Goal: Register for event/course

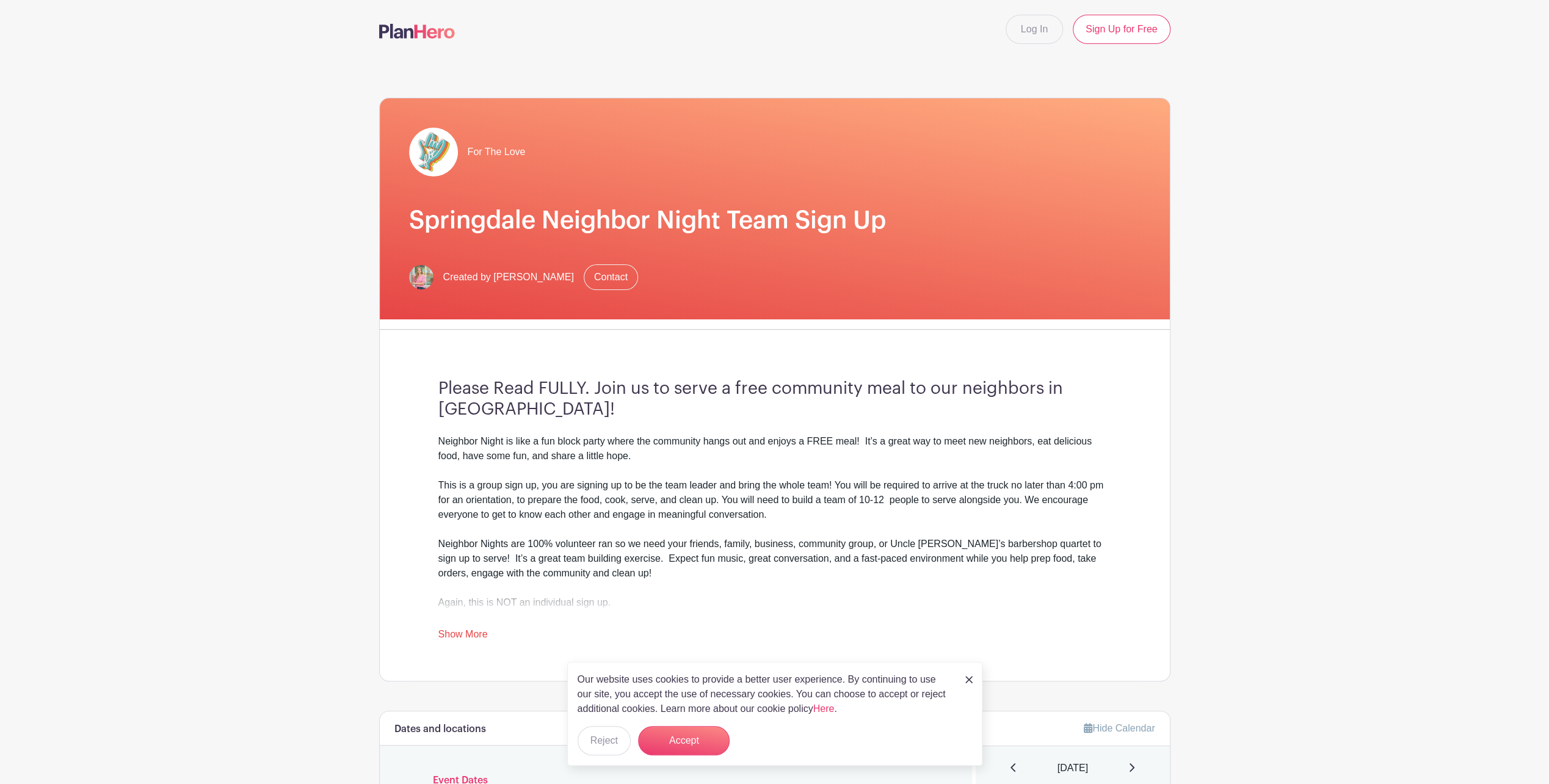
click at [1178, 736] on main "Log In Sign Up for Free For The Love Springdale Neighbor Night Team Sign Up Cre…" at bounding box center [774, 716] width 1549 height 1434
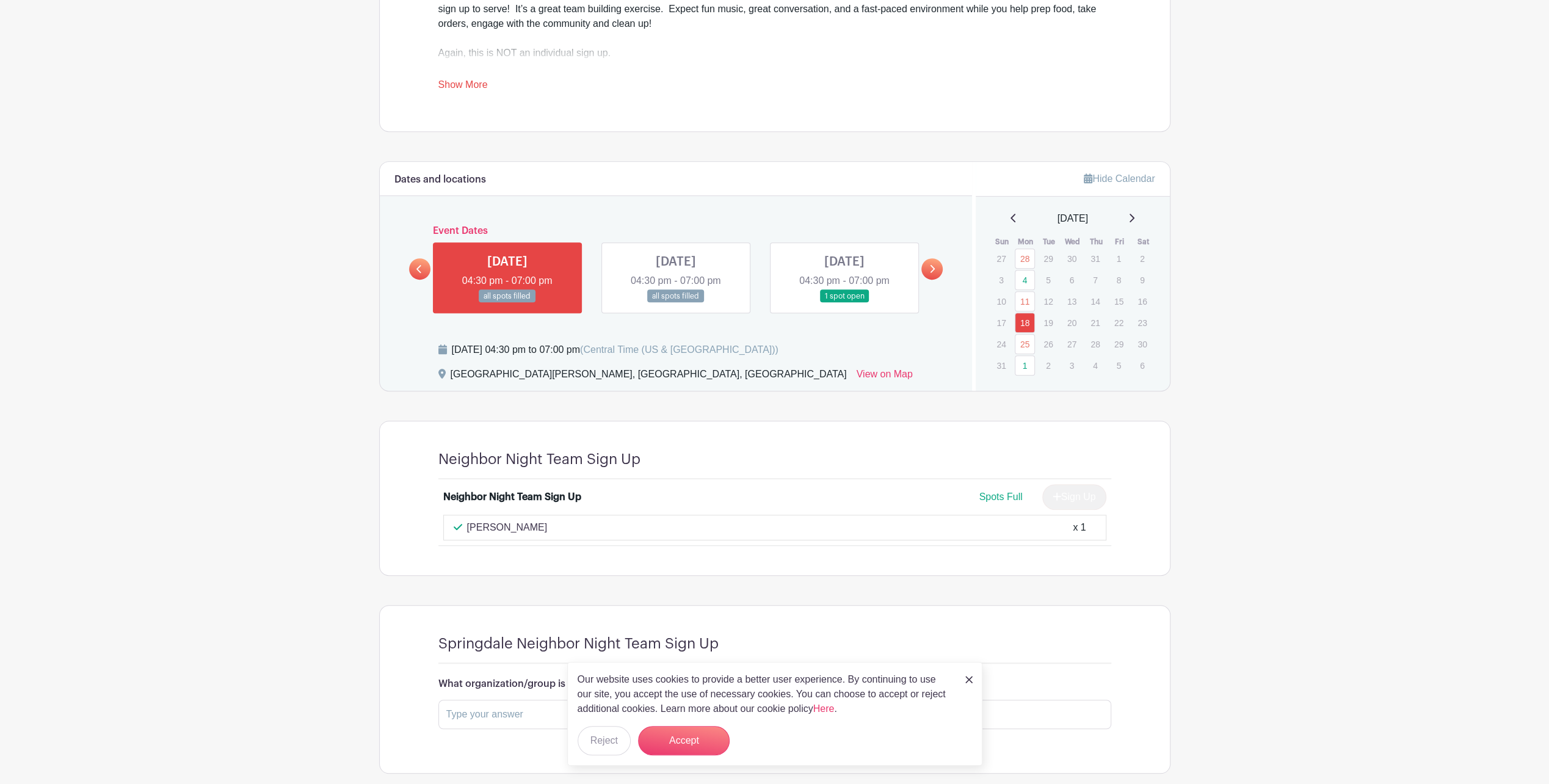
scroll to position [609, 0]
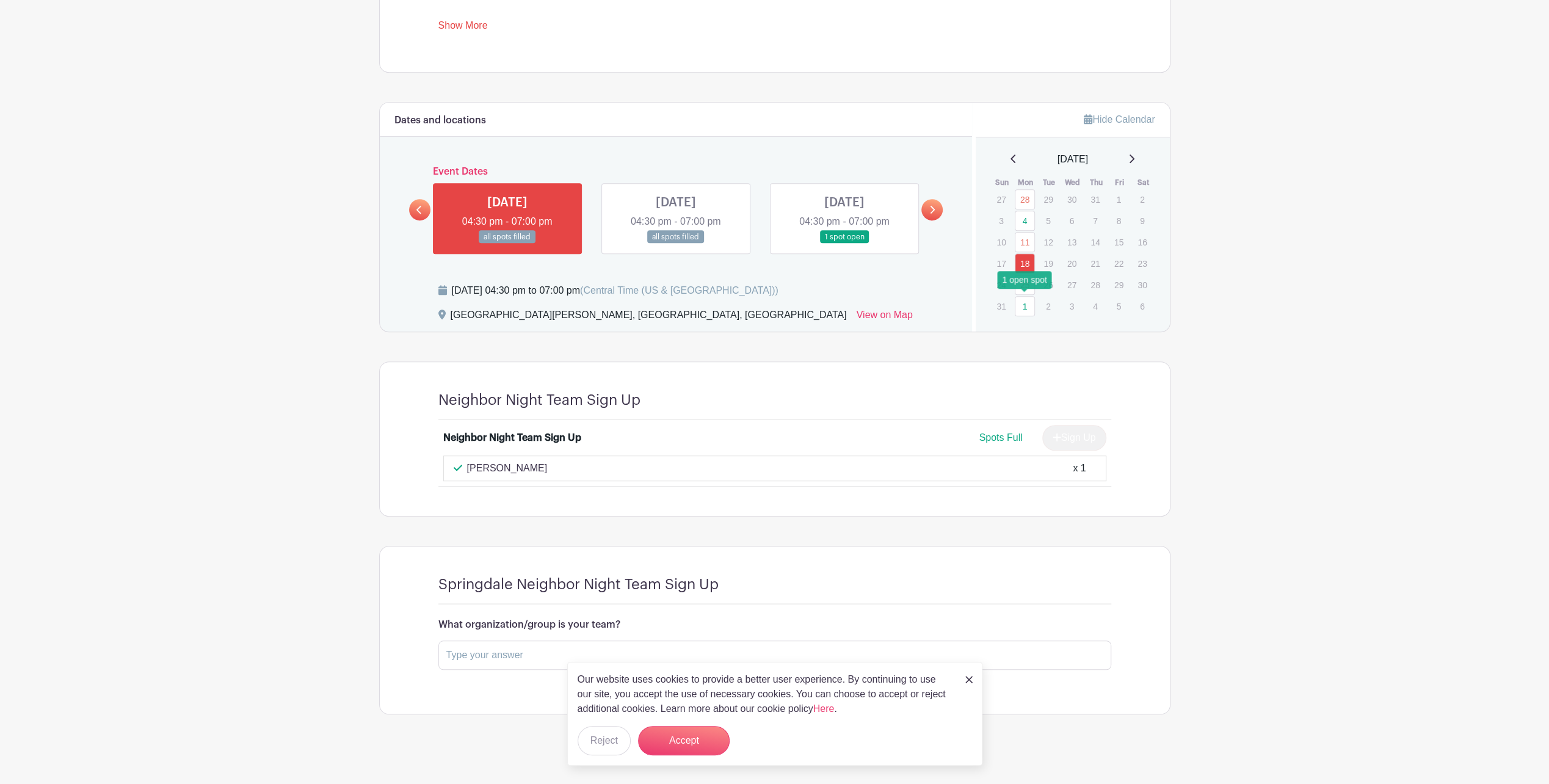
click at [1027, 302] on link "1" at bounding box center [1025, 306] width 20 height 20
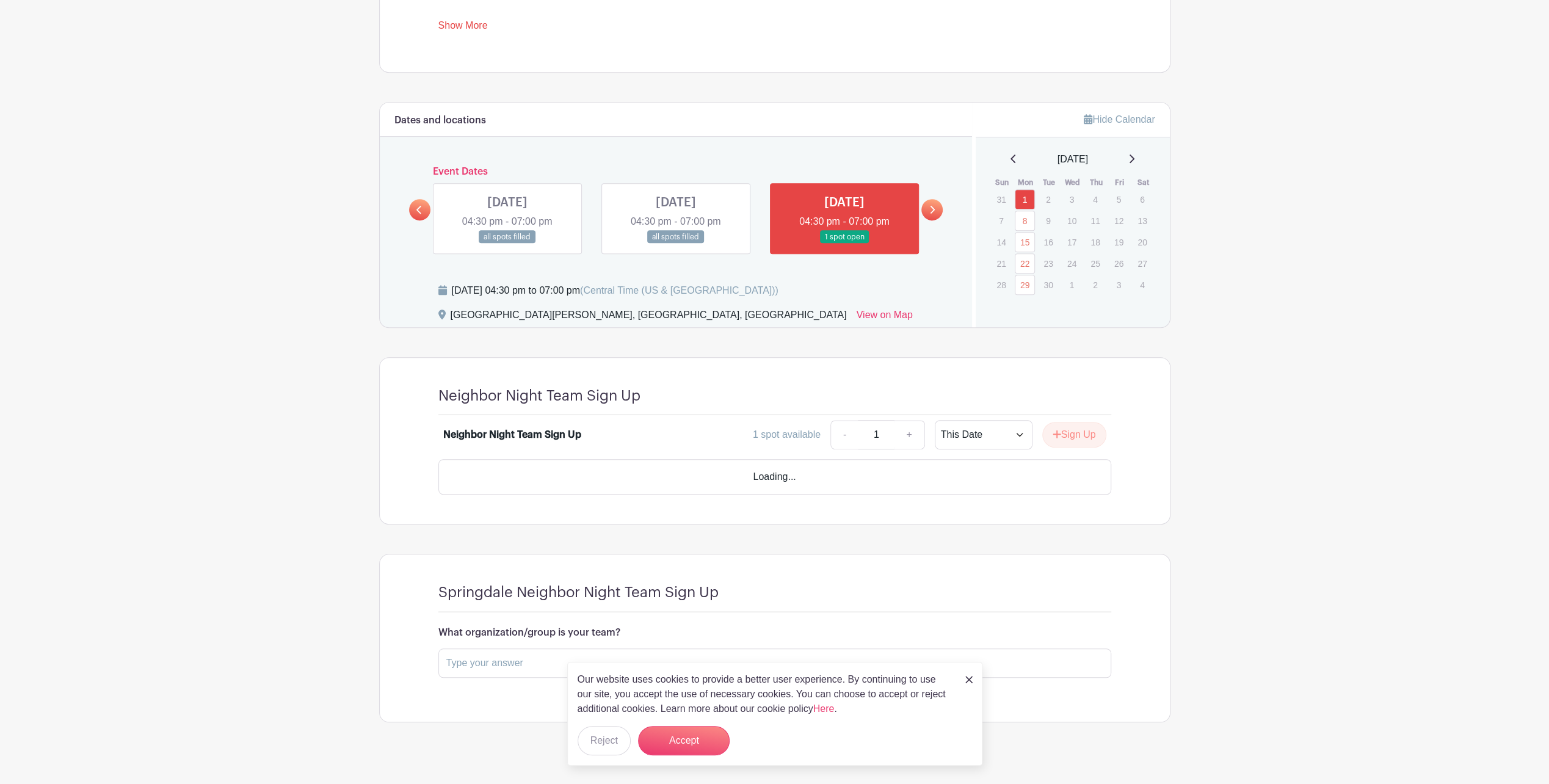
scroll to position [584, 0]
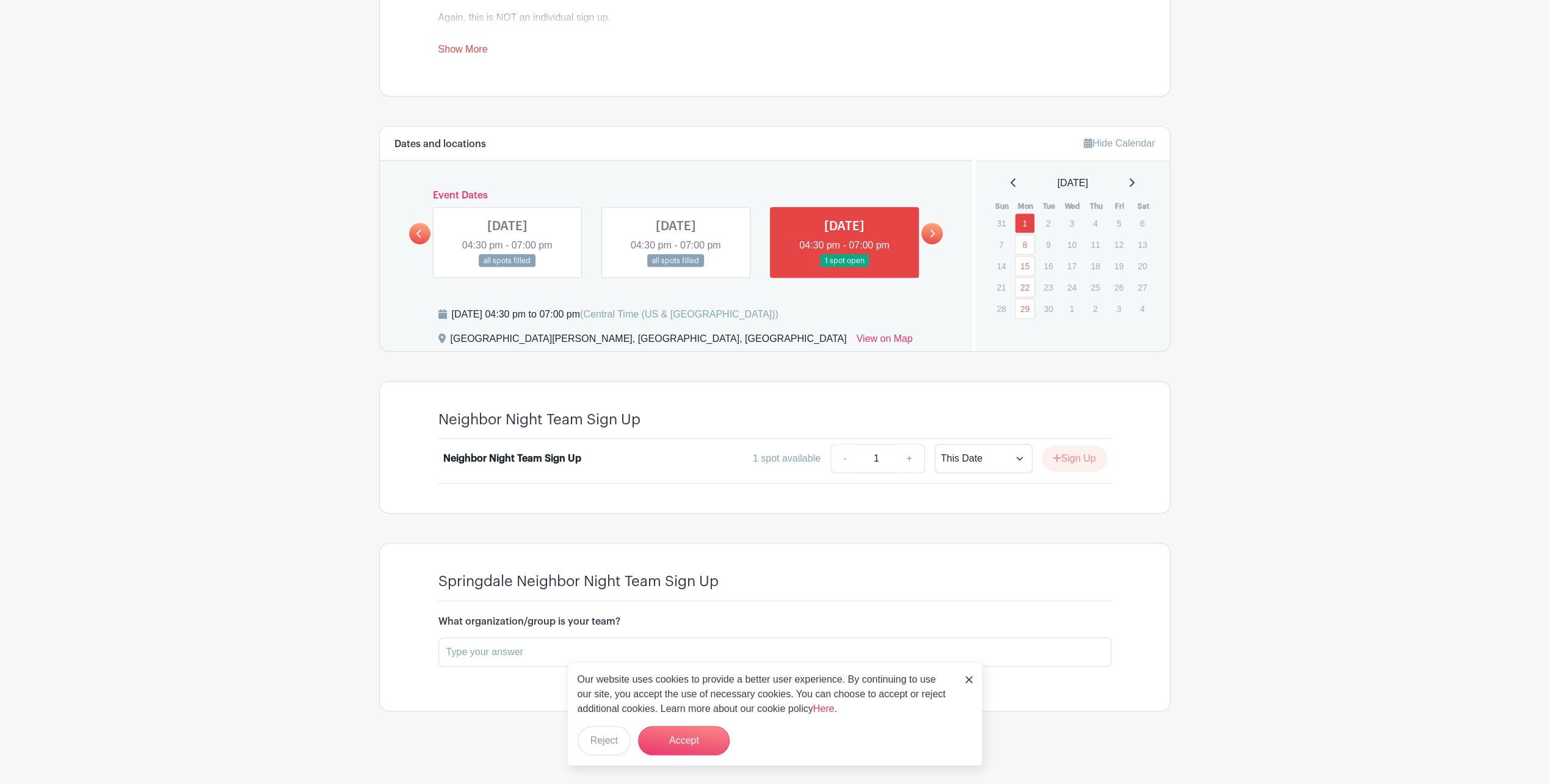
click at [1134, 180] on icon at bounding box center [1131, 183] width 6 height 10
click at [929, 230] on icon at bounding box center [932, 233] width 6 height 9
click at [939, 233] on link at bounding box center [932, 234] width 22 height 22
click at [419, 230] on icon at bounding box center [419, 233] width 6 height 9
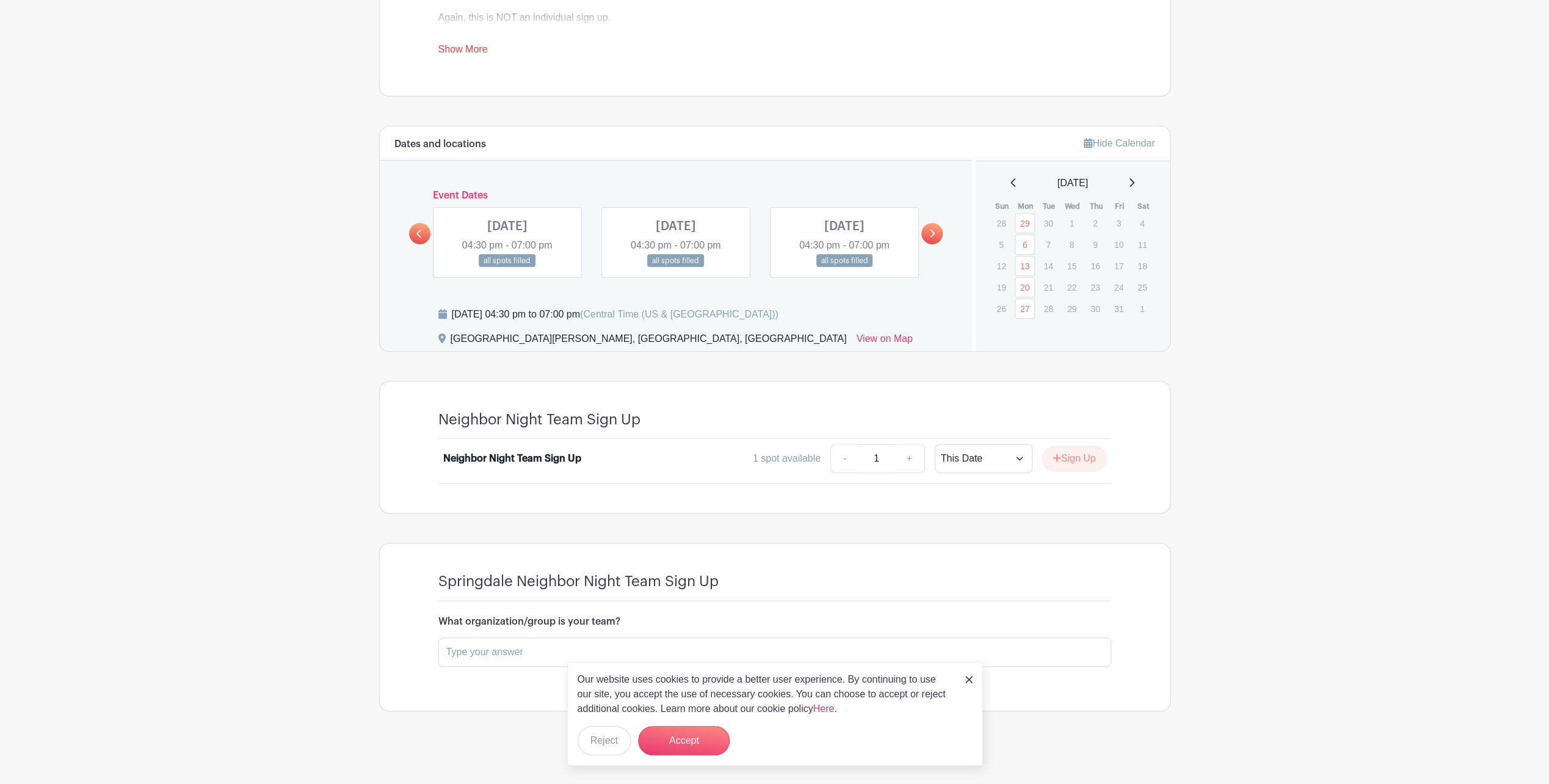
click at [419, 230] on icon at bounding box center [419, 233] width 6 height 9
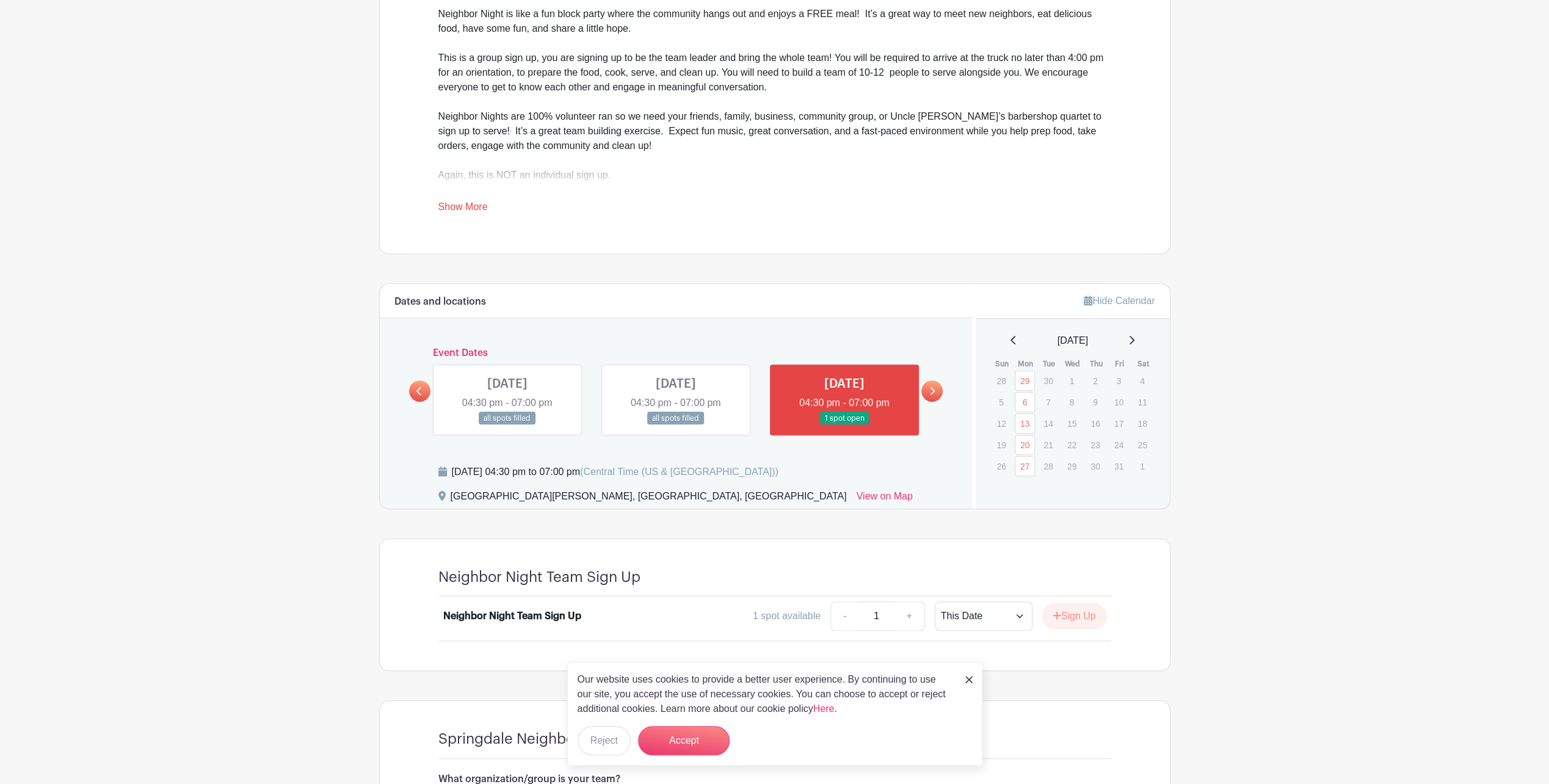
scroll to position [549, 0]
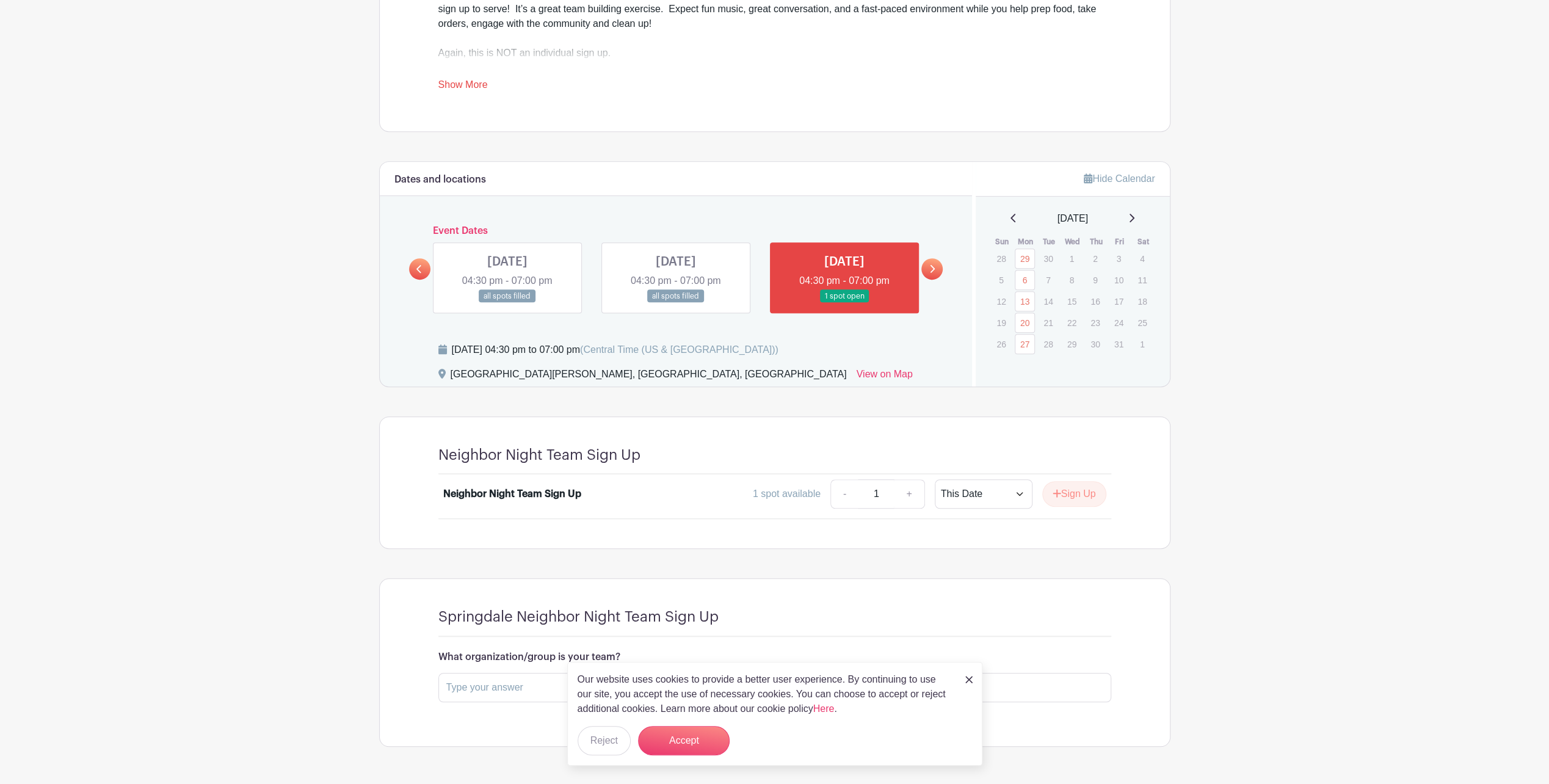
click at [1133, 215] on icon at bounding box center [1131, 218] width 6 height 10
click at [1134, 215] on icon at bounding box center [1131, 218] width 6 height 10
click at [1010, 217] on icon at bounding box center [1013, 218] width 5 height 8
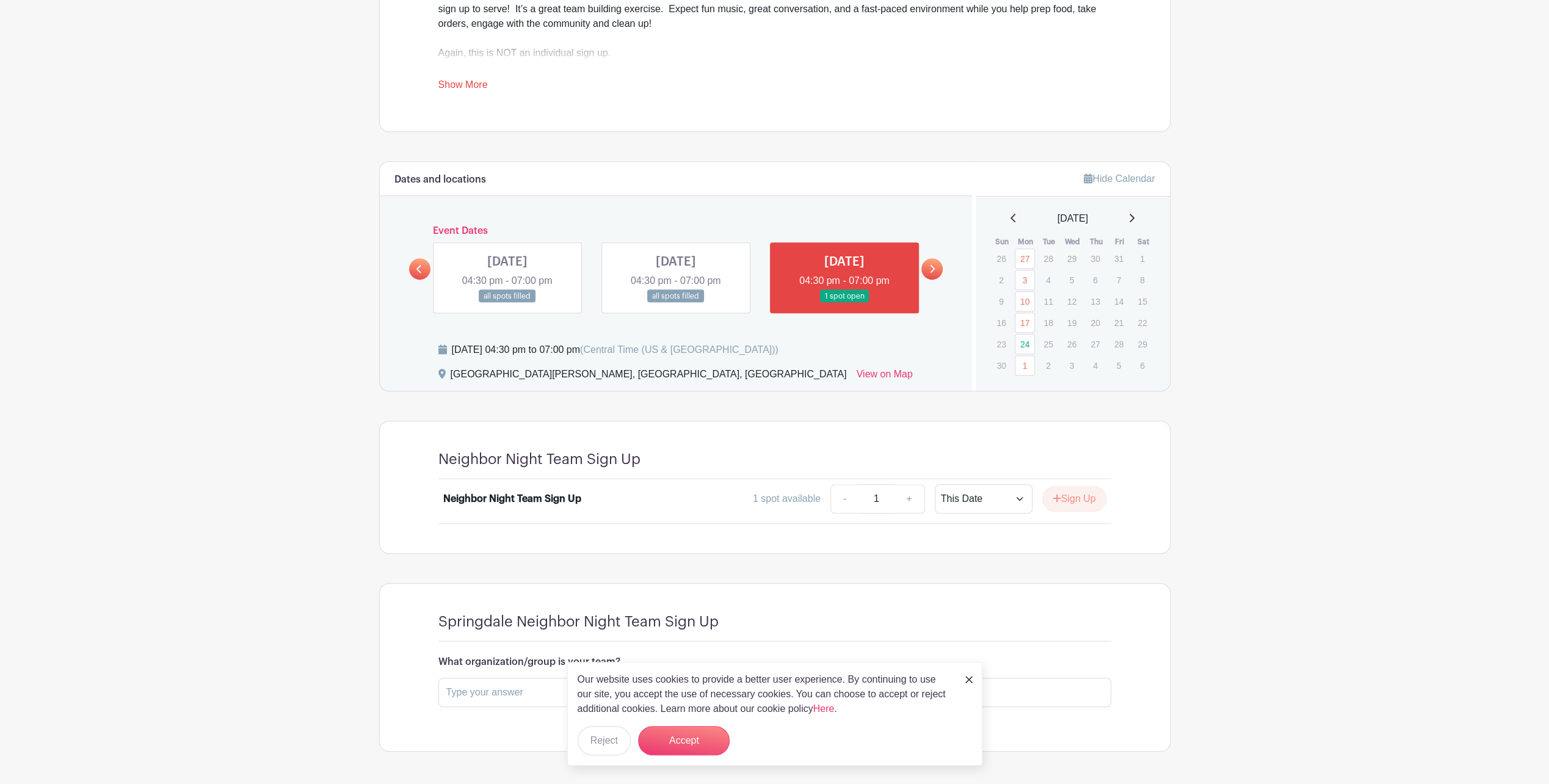
click at [1010, 219] on icon at bounding box center [1013, 218] width 6 height 10
click at [1010, 219] on icon at bounding box center [1013, 218] width 5 height 8
click at [844, 303] on link at bounding box center [844, 303] width 0 height 0
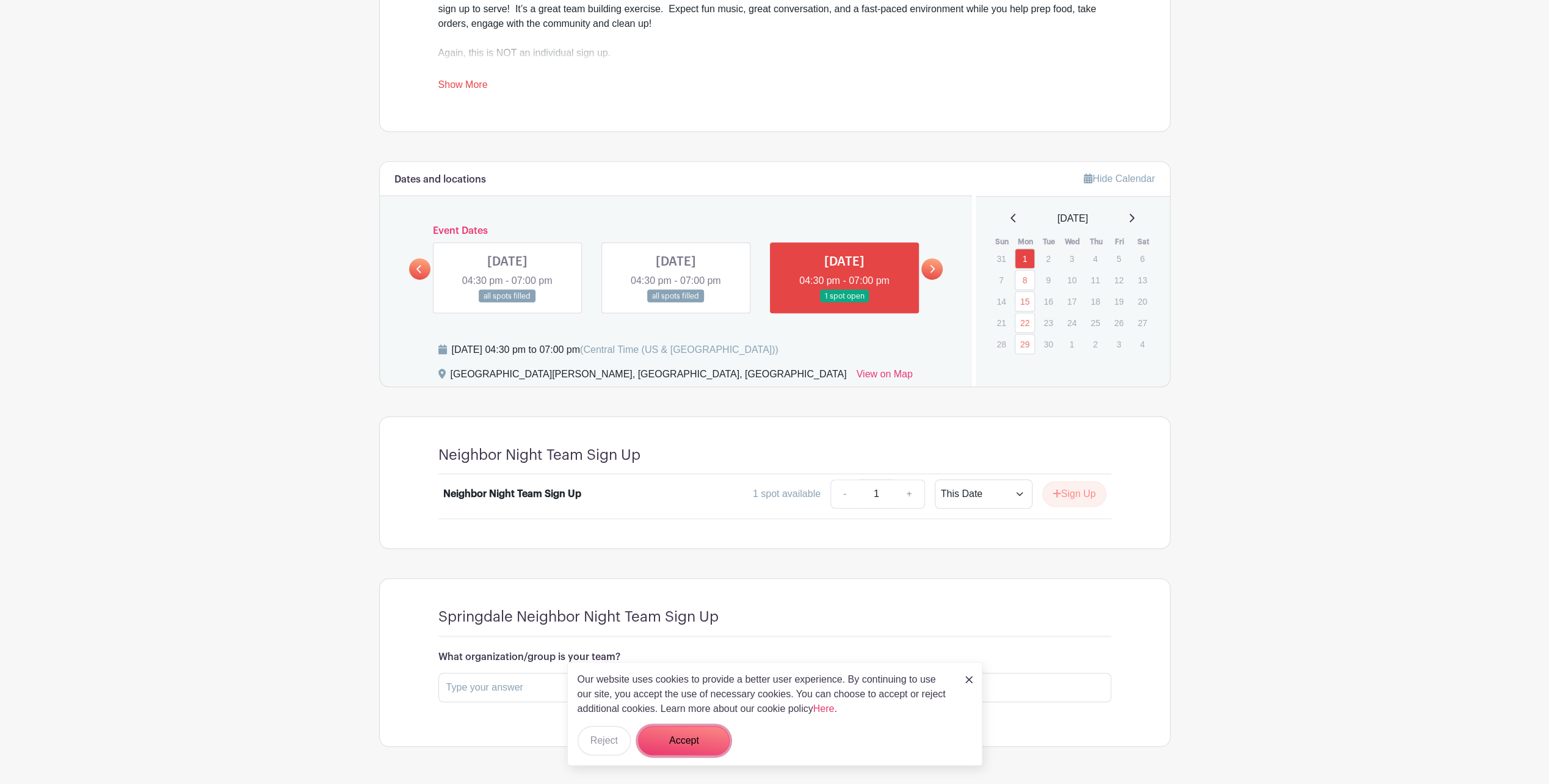
click at [707, 733] on button "Accept" at bounding box center [684, 740] width 92 height 29
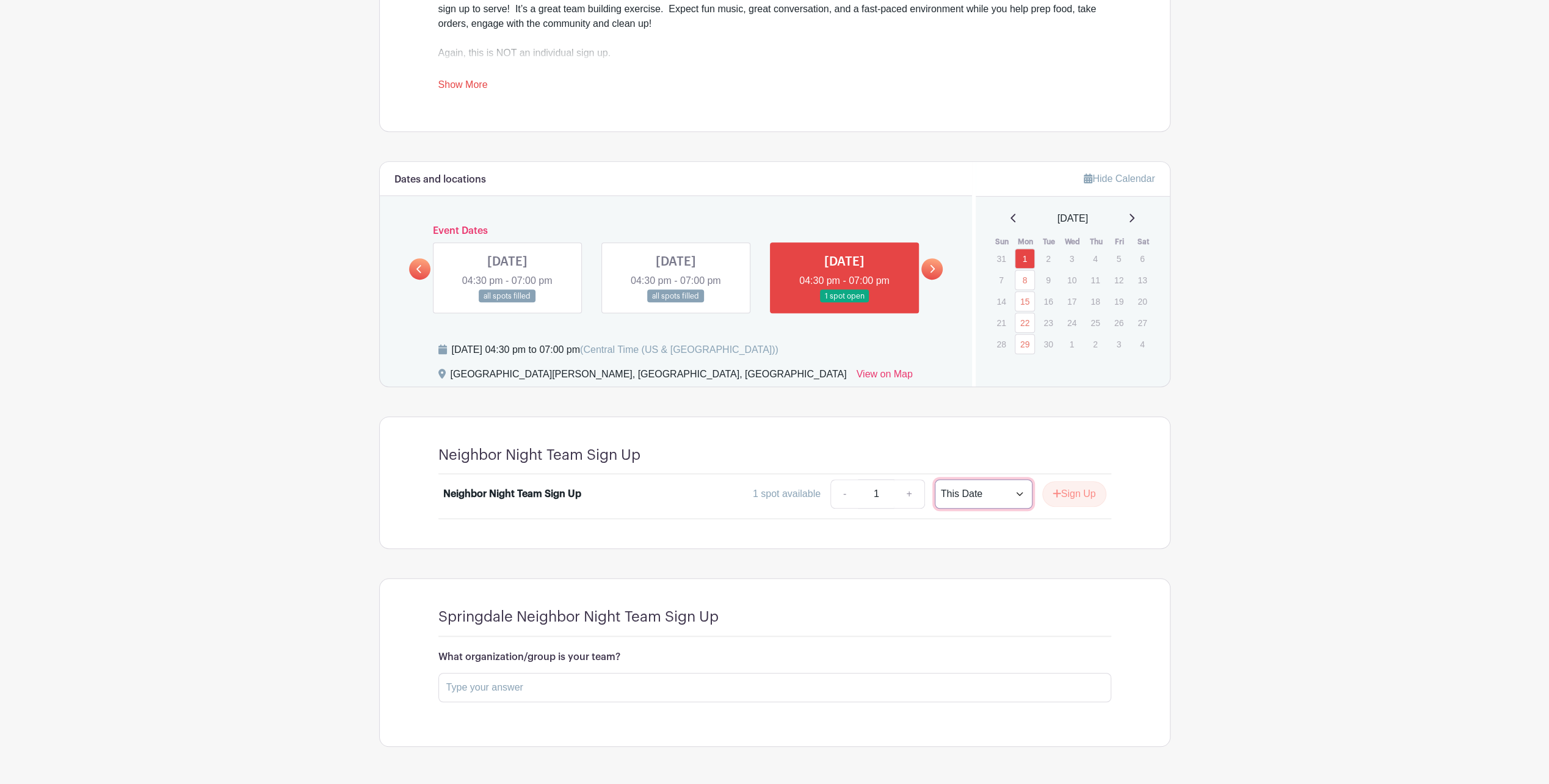
click at [1021, 489] on select "This Date Select Dates" at bounding box center [983, 493] width 98 height 29
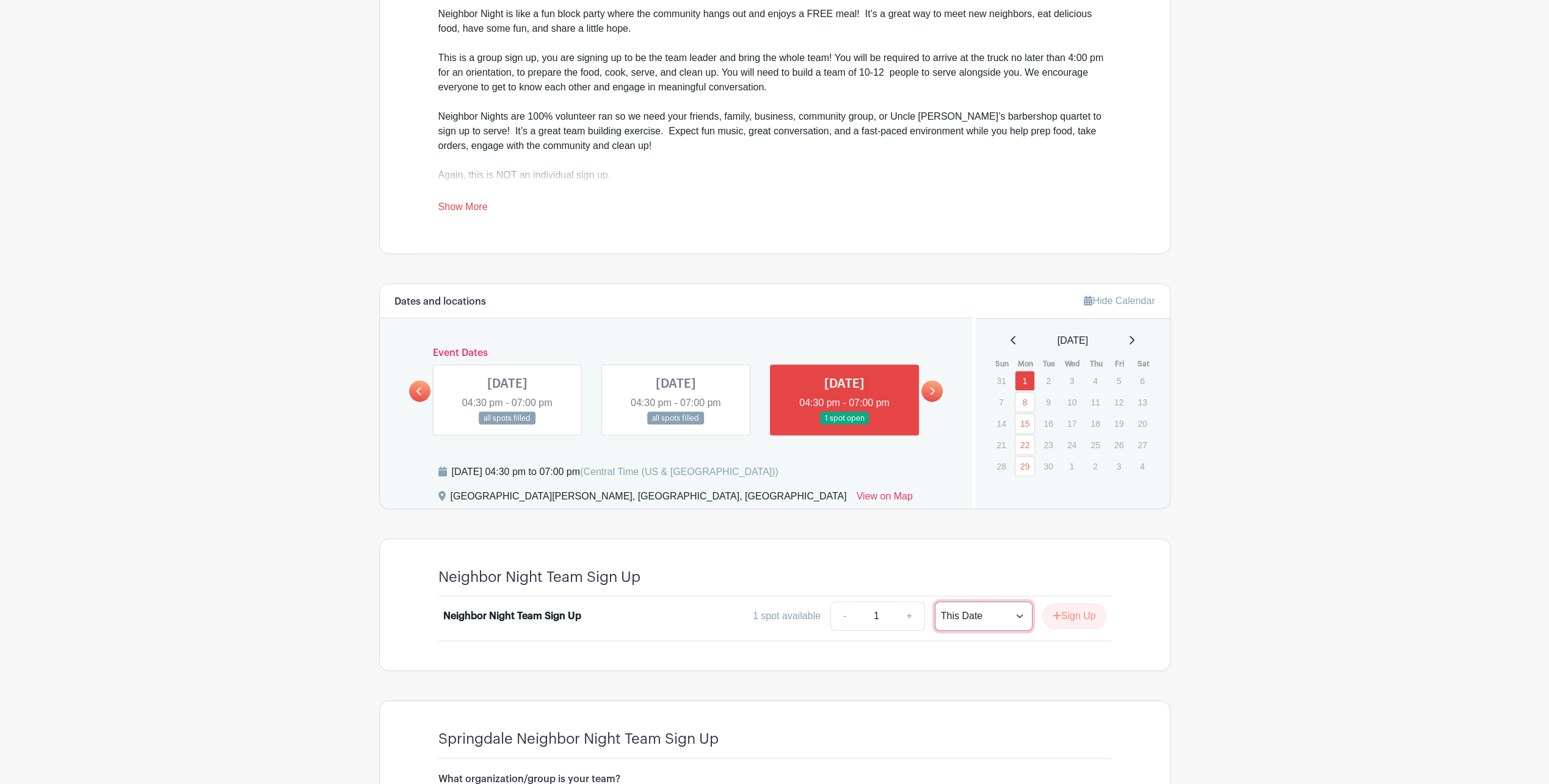
scroll to position [306, 0]
